Goal: Task Accomplishment & Management: Manage account settings

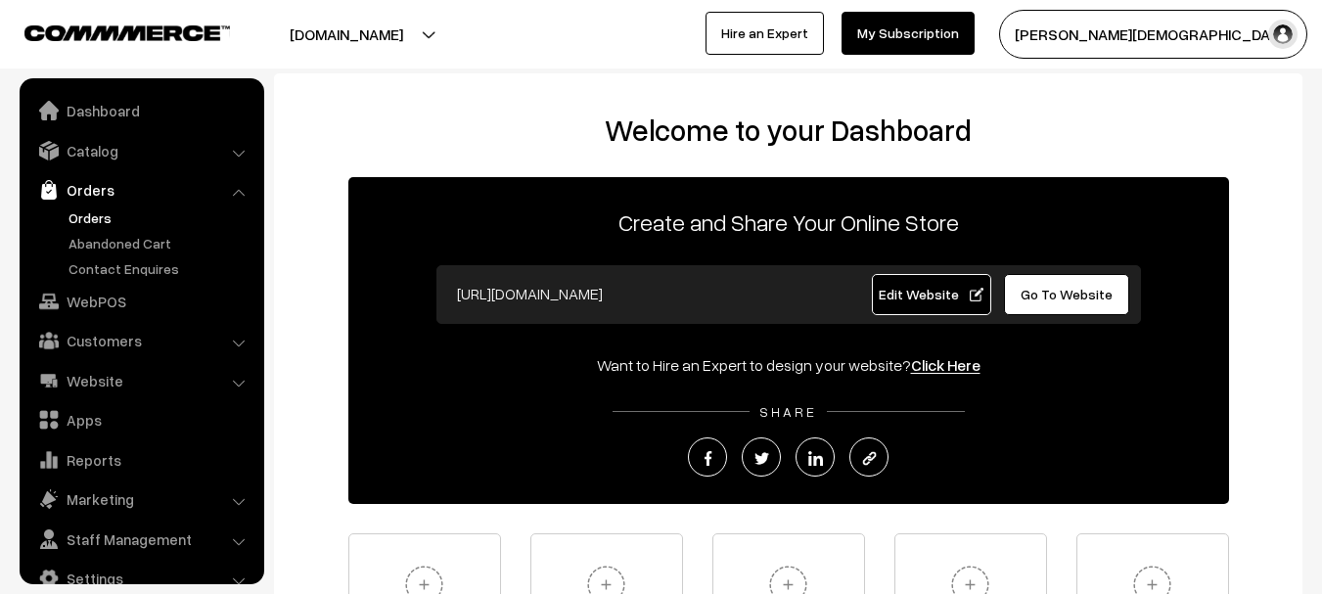
click at [92, 217] on link "Orders" at bounding box center [161, 217] width 194 height 21
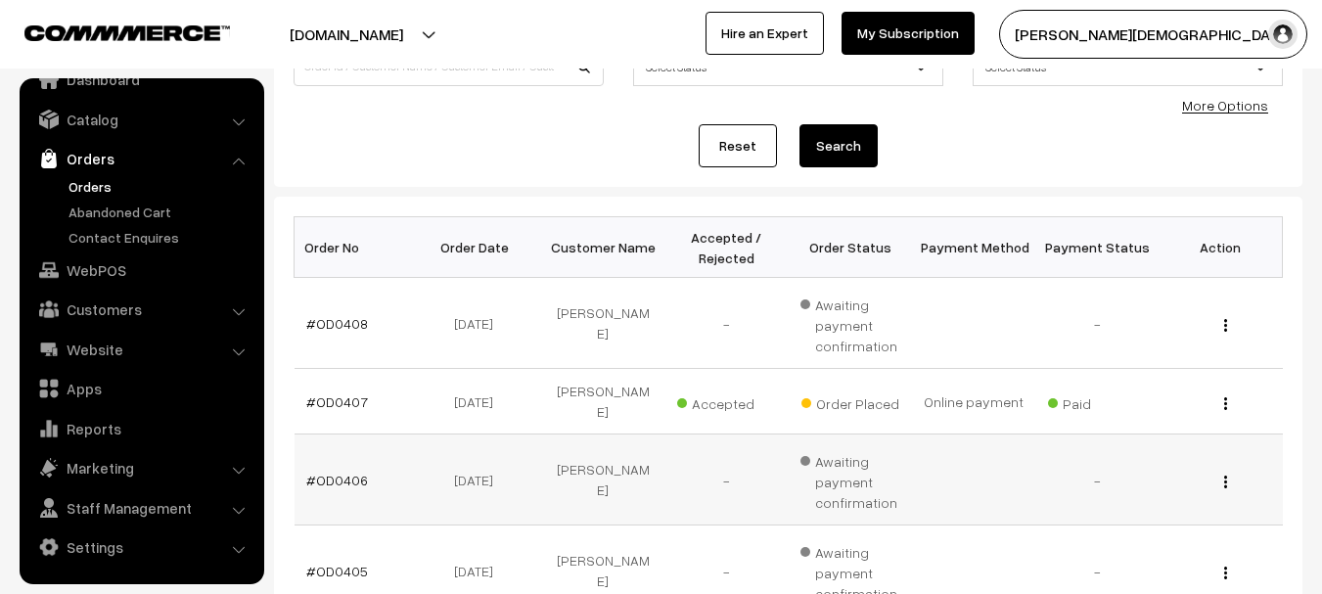
scroll to position [196, 0]
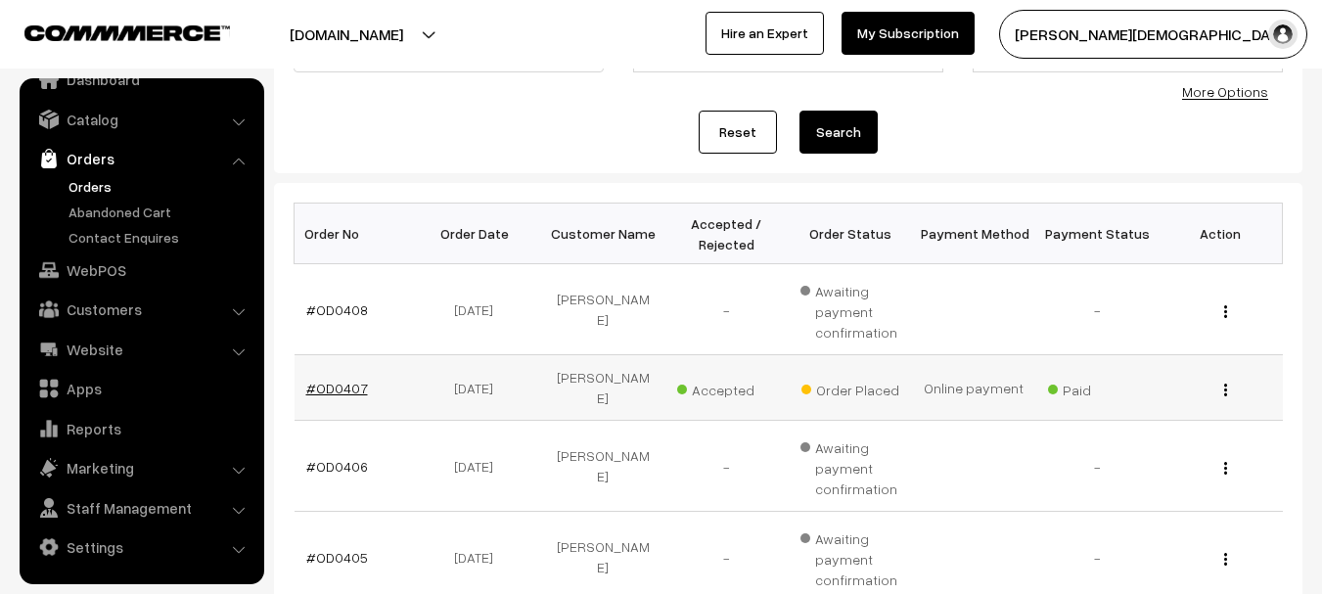
click at [328, 381] on link "#OD0407" at bounding box center [337, 388] width 62 height 17
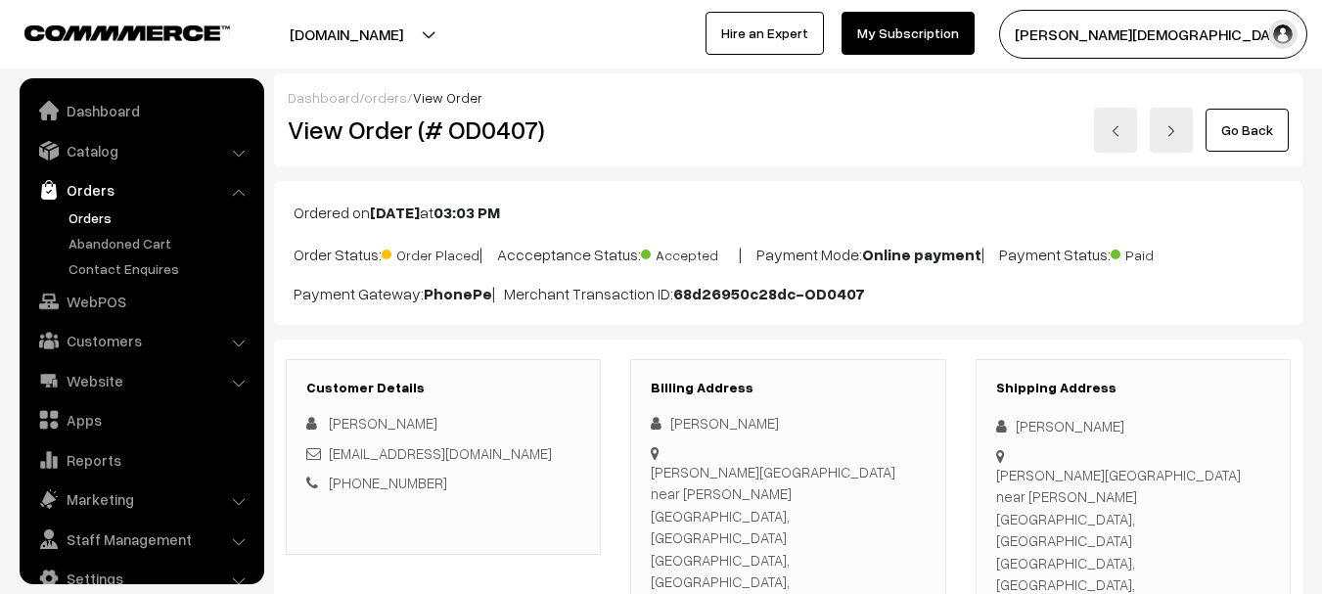
scroll to position [31, 0]
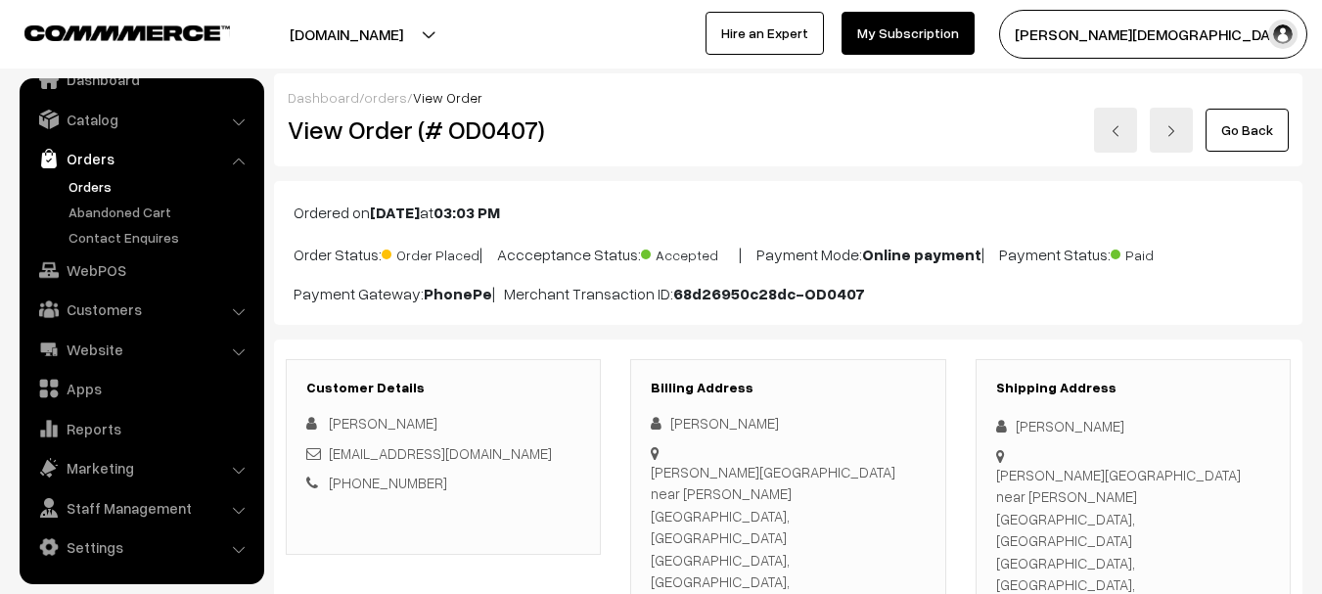
click at [534, 141] on h2 "View Order (# OD0407)" at bounding box center [445, 129] width 314 height 30
click at [530, 137] on h2 "View Order (# OD0407)" at bounding box center [445, 129] width 314 height 30
click at [468, 126] on h2 "View Order (# OD0407)" at bounding box center [445, 129] width 314 height 30
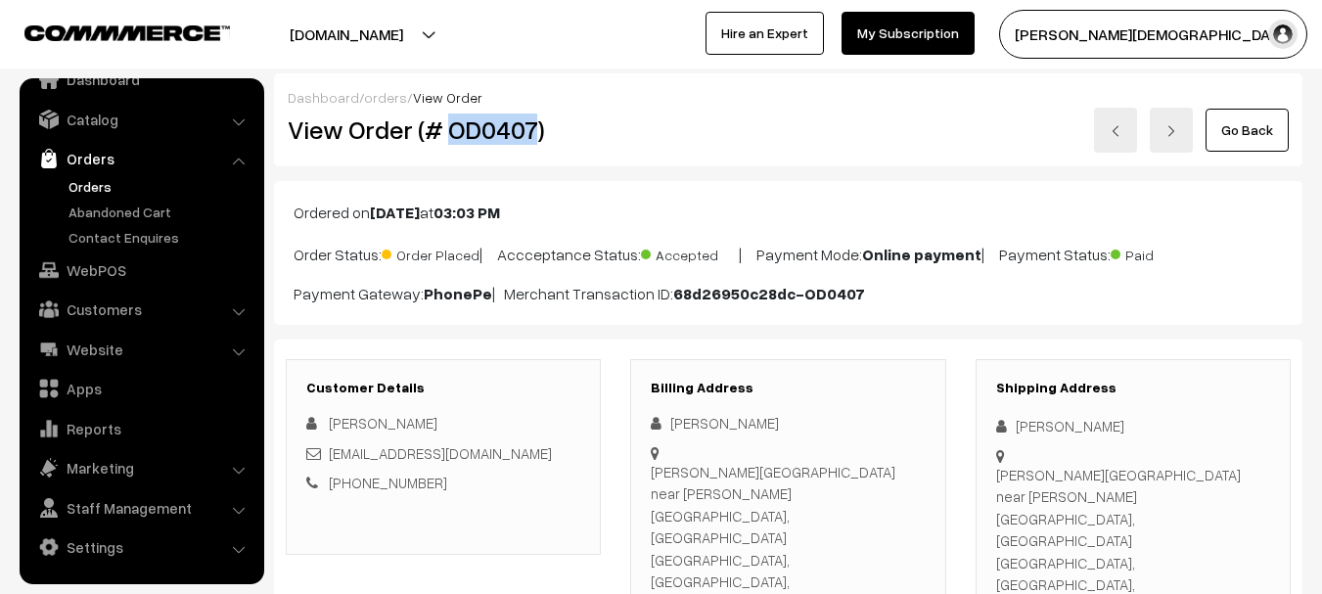
copy h2 "OD0407"
copy div "8824187962"
click at [1038, 430] on div "[PERSON_NAME]" at bounding box center [1133, 426] width 274 height 23
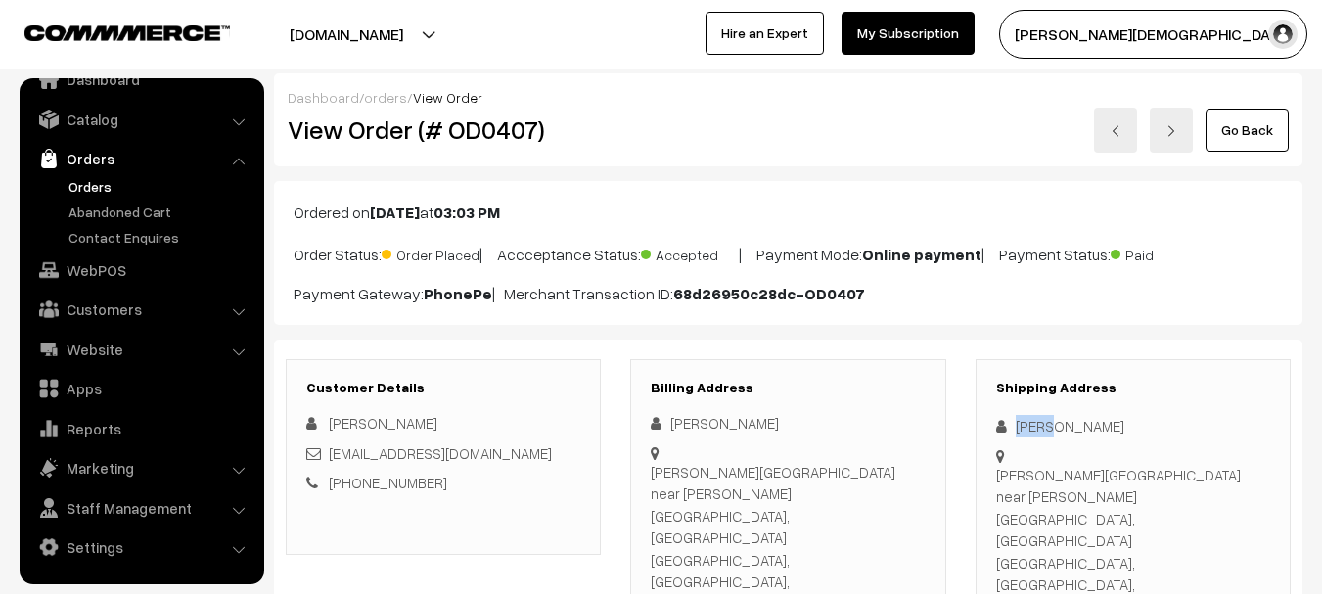
click at [1038, 430] on div "[PERSON_NAME]" at bounding box center [1133, 426] width 274 height 23
copy div "[PERSON_NAME]"
click at [1020, 478] on div "[PERSON_NAME][GEOGRAPHIC_DATA] near [PERSON_NAME][GEOGRAPHIC_DATA], [GEOGRAPHIC…" at bounding box center [1133, 541] width 274 height 155
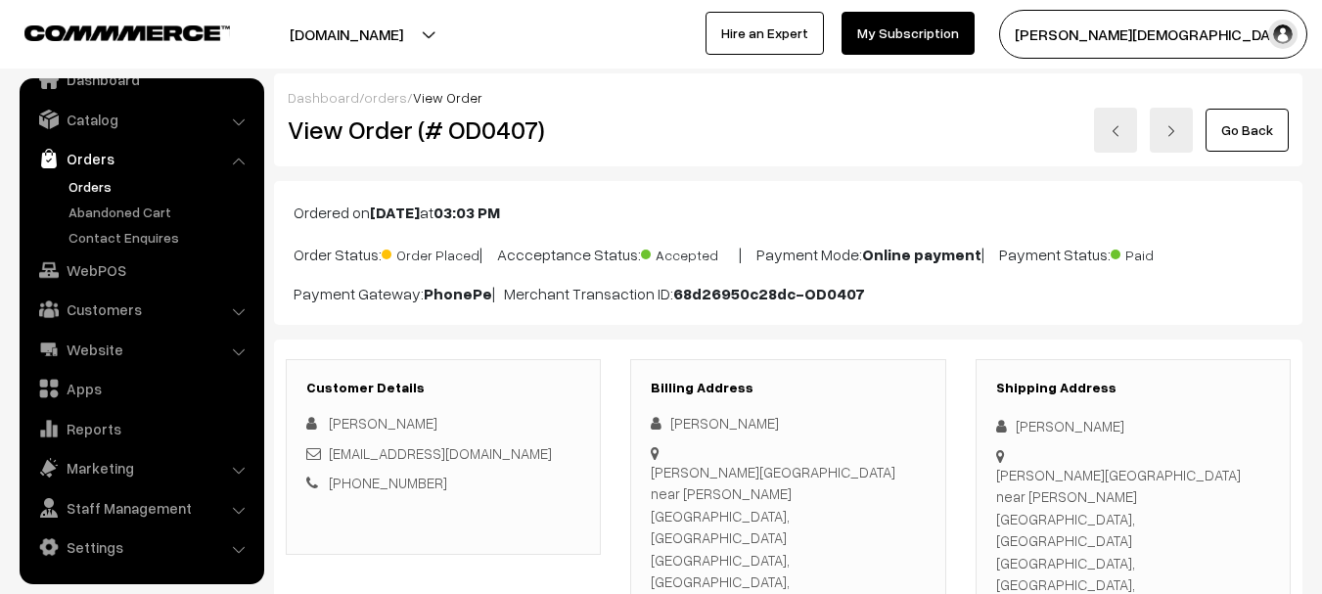
click at [1020, 478] on div "[PERSON_NAME][GEOGRAPHIC_DATA] near [PERSON_NAME][GEOGRAPHIC_DATA], [GEOGRAPHIC…" at bounding box center [1133, 541] width 274 height 155
copy div "[PERSON_NAME][GEOGRAPHIC_DATA] near [PERSON_NAME][GEOGRAPHIC_DATA], [GEOGRAPHIC…"
click at [1030, 514] on div "[PERSON_NAME][GEOGRAPHIC_DATA] near [PERSON_NAME][GEOGRAPHIC_DATA], [GEOGRAPHIC…" at bounding box center [1133, 541] width 274 height 155
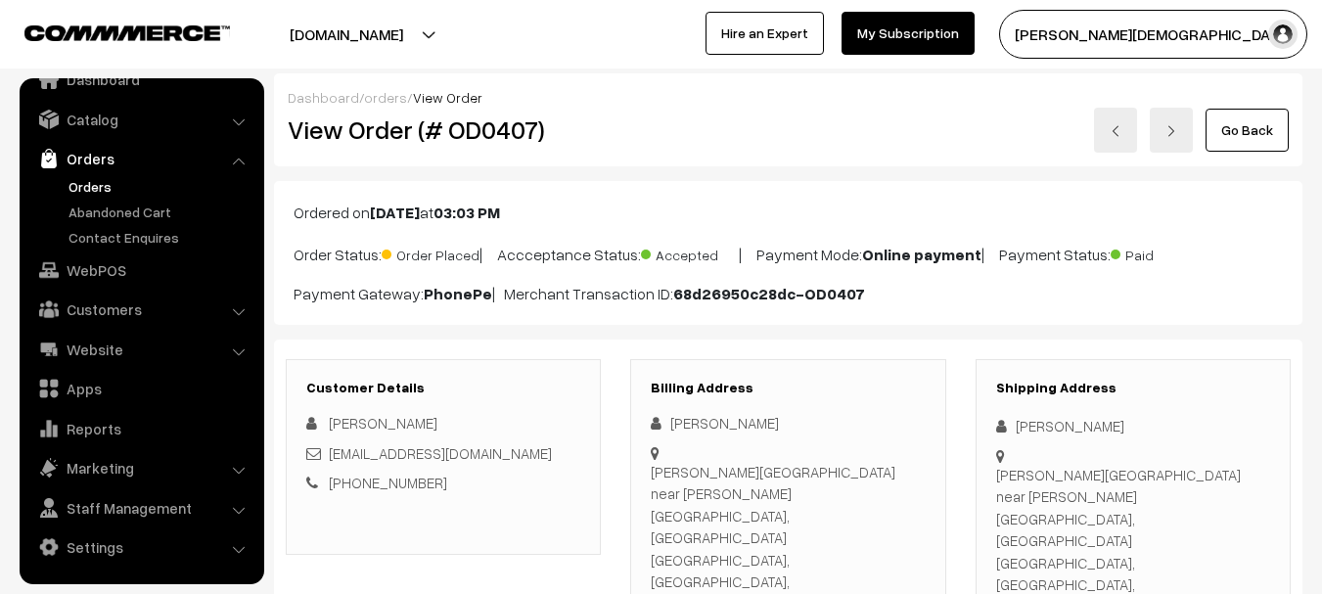
copy div "[GEOGRAPHIC_DATA]"
click at [1203, 509] on div "[PERSON_NAME][GEOGRAPHIC_DATA] near [PERSON_NAME][GEOGRAPHIC_DATA], [GEOGRAPHIC…" at bounding box center [1133, 541] width 274 height 155
copy div "333042"
click at [465, 134] on h2 "View Order (# OD0407)" at bounding box center [445, 129] width 314 height 30
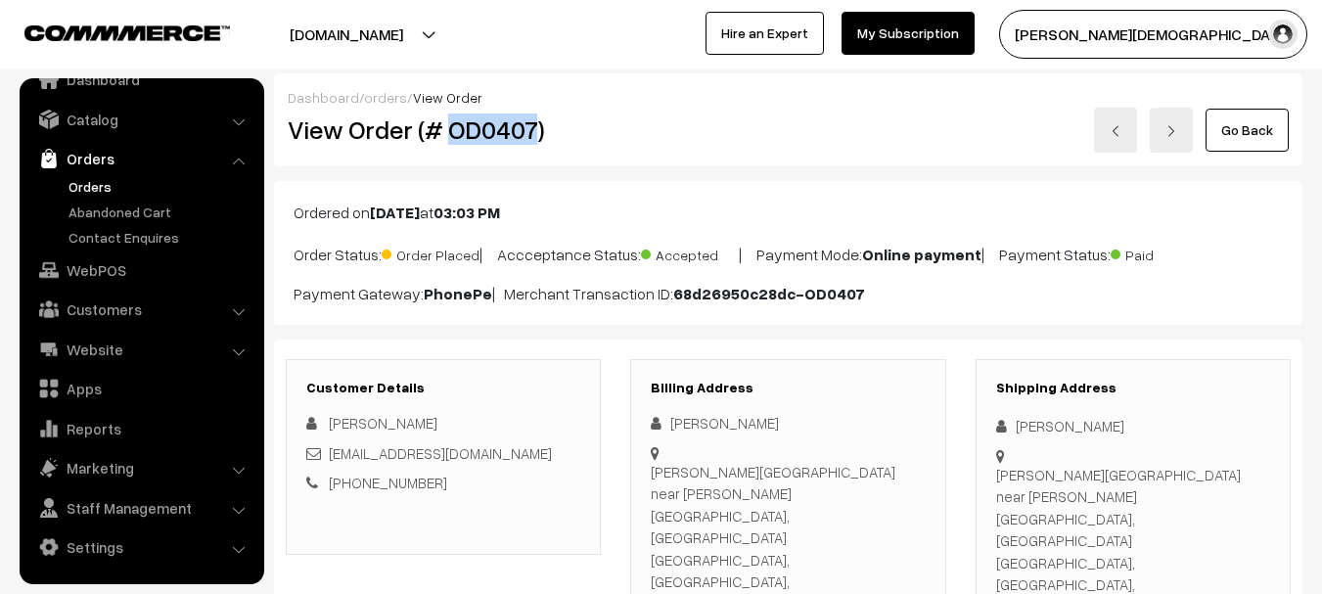
click at [465, 134] on h2 "View Order (# OD0407)" at bounding box center [445, 129] width 314 height 30
copy h2 "OD0407"
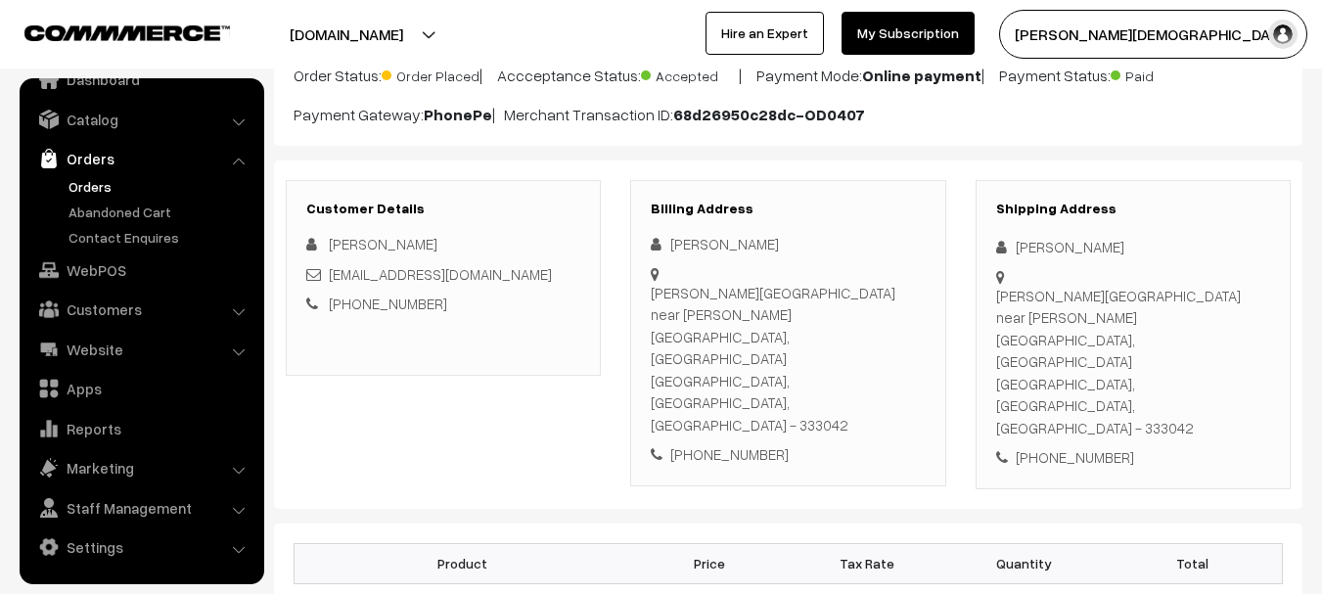
scroll to position [196, 0]
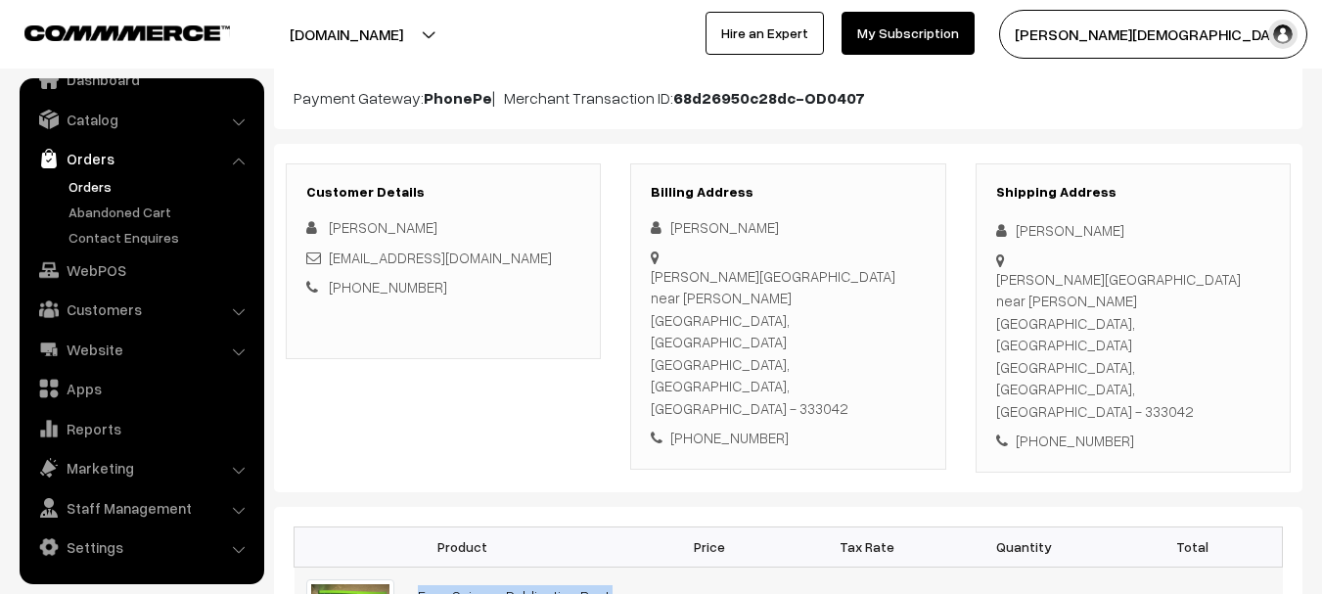
drag, startPoint x: 401, startPoint y: 513, endPoint x: 625, endPoint y: 542, distance: 226.0
copy tr "Easy Science Publication Reet Level 2 Mains Exam Science Book"
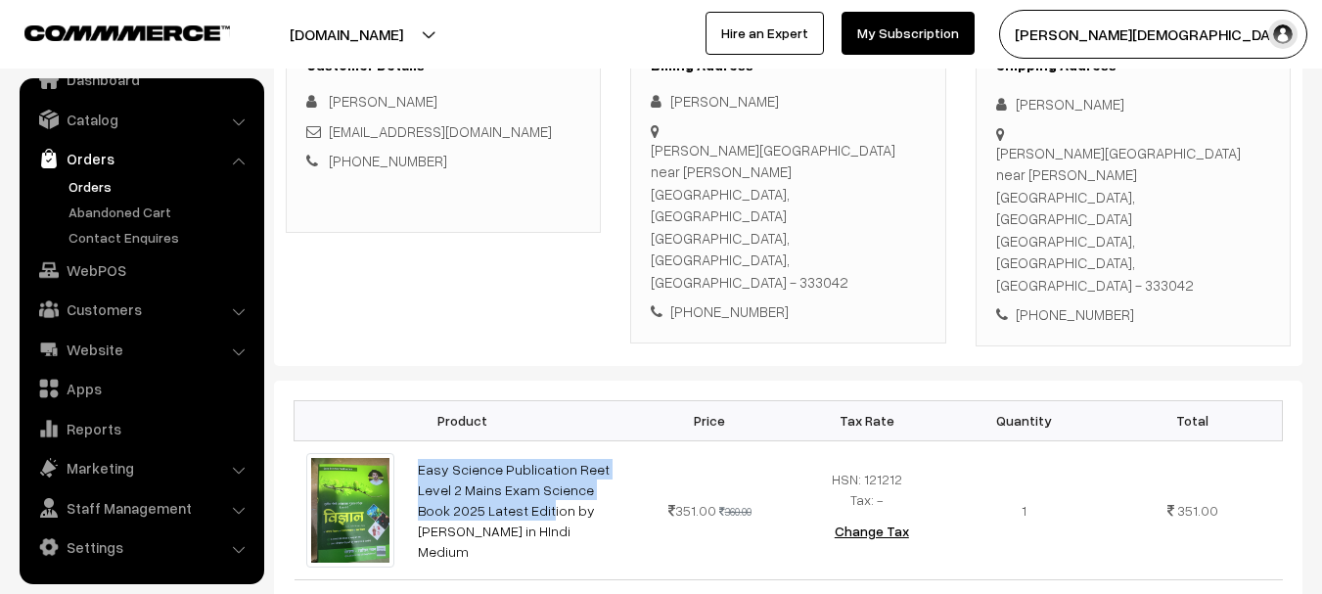
scroll to position [0, 0]
